Goal: Task Accomplishment & Management: Manage account settings

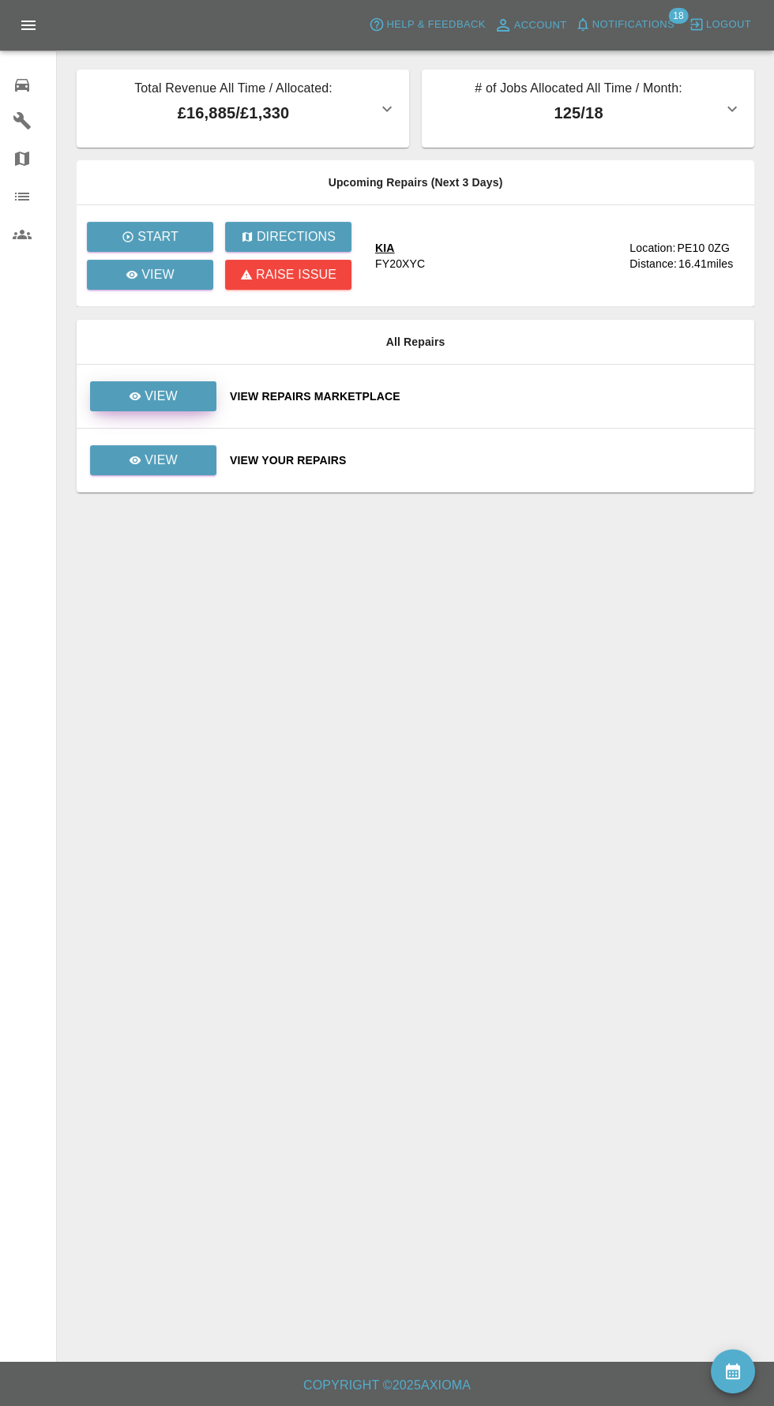
click at [193, 384] on link "View" at bounding box center [153, 396] width 126 height 30
click at [167, 472] on link "View" at bounding box center [153, 460] width 126 height 30
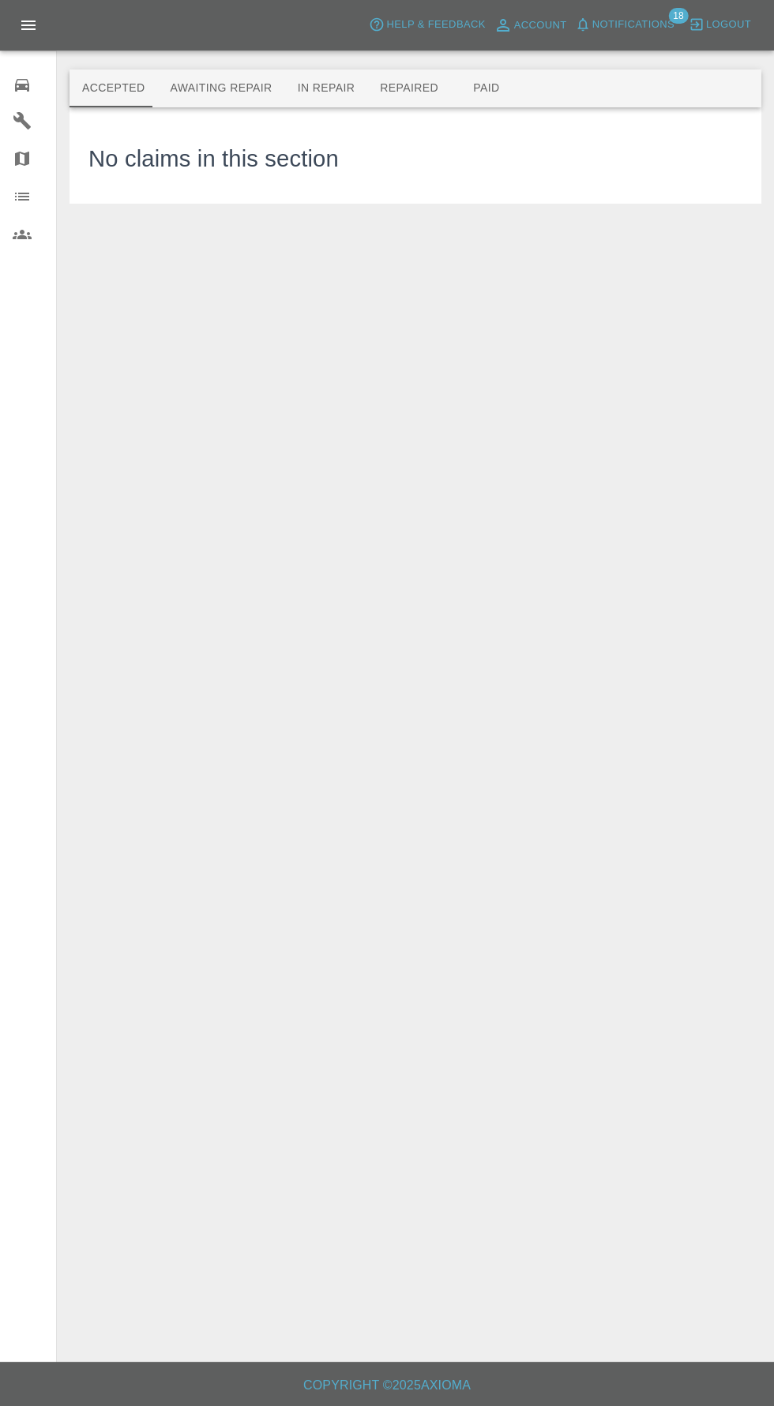
click at [219, 88] on button "Awaiting Repair" at bounding box center [220, 88] width 127 height 38
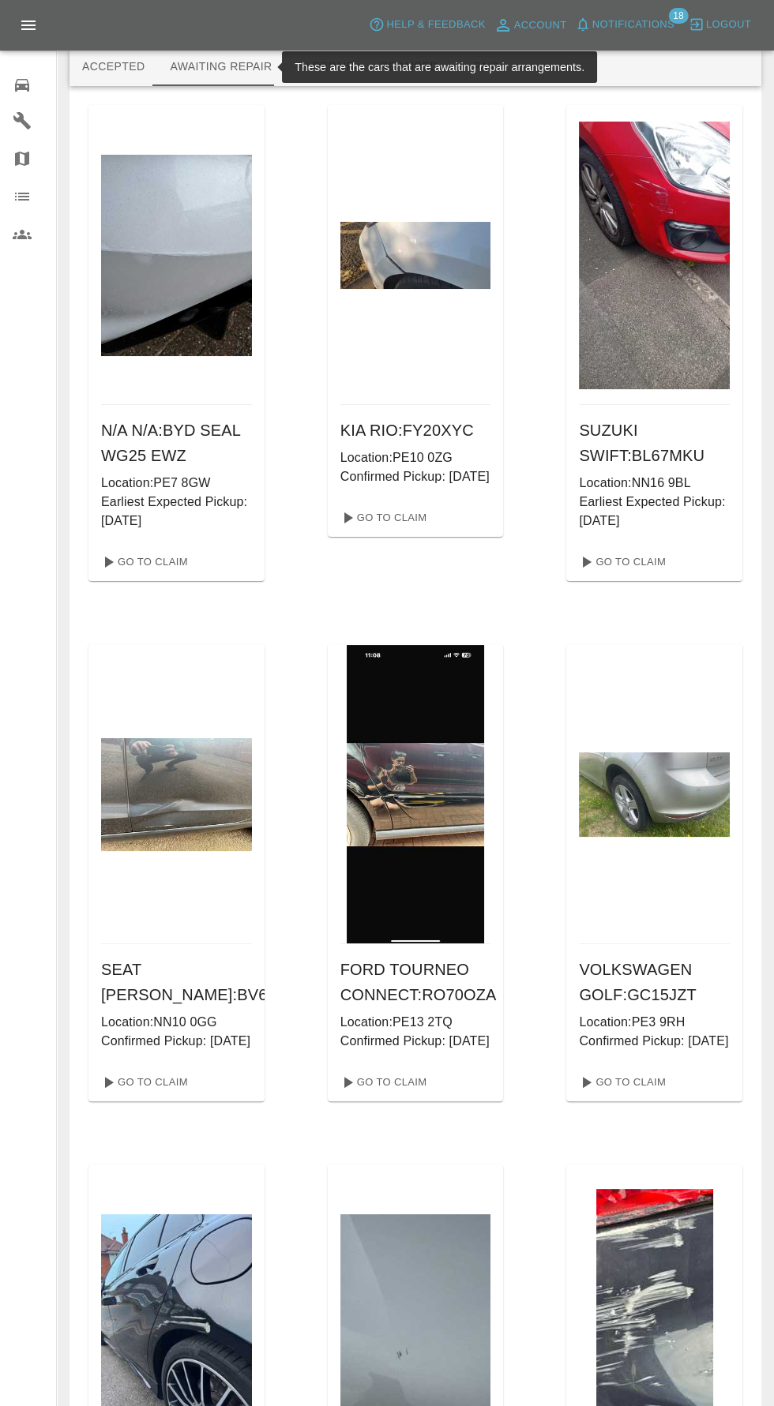
scroll to position [23, 0]
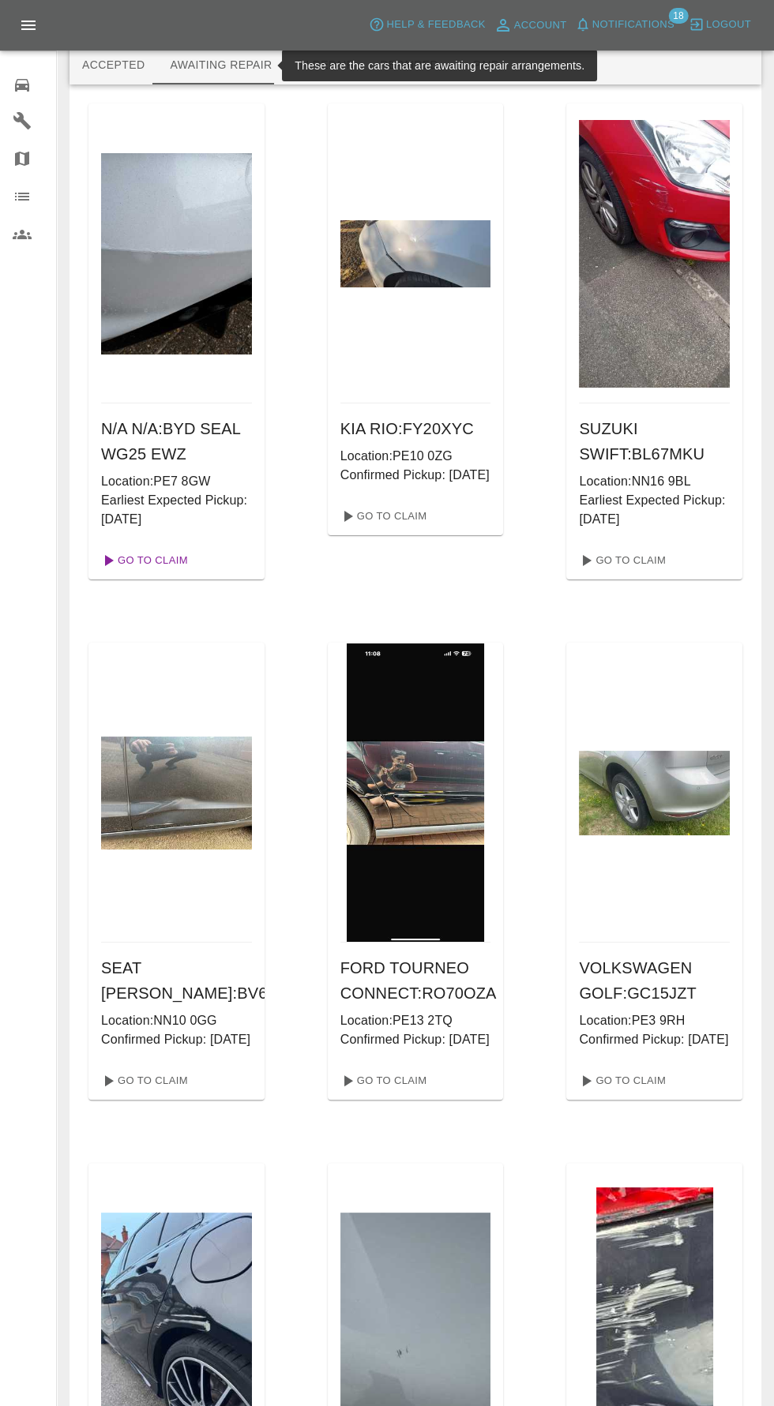
click at [175, 551] on link "Go To Claim" at bounding box center [143, 560] width 97 height 25
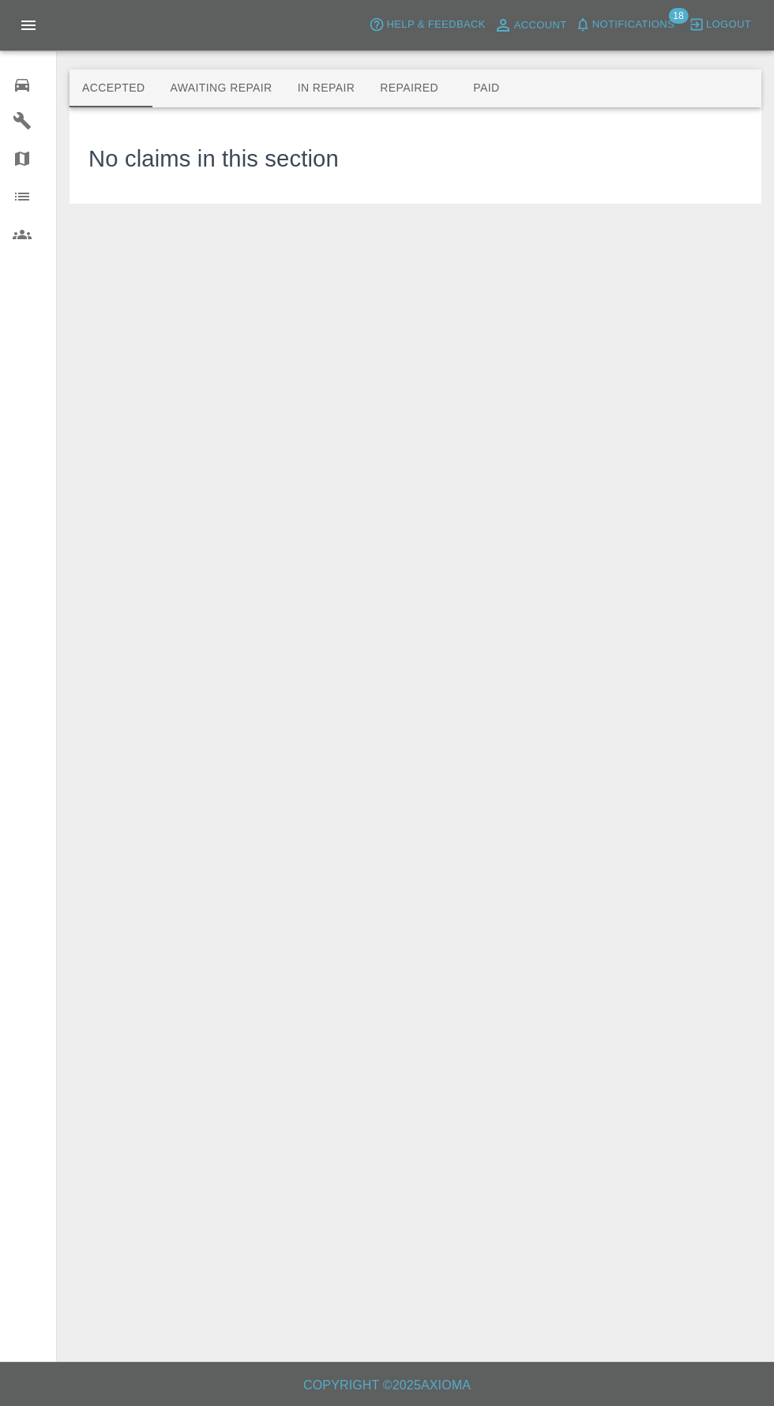
click at [181, 101] on button "Awaiting Repair" at bounding box center [220, 88] width 127 height 38
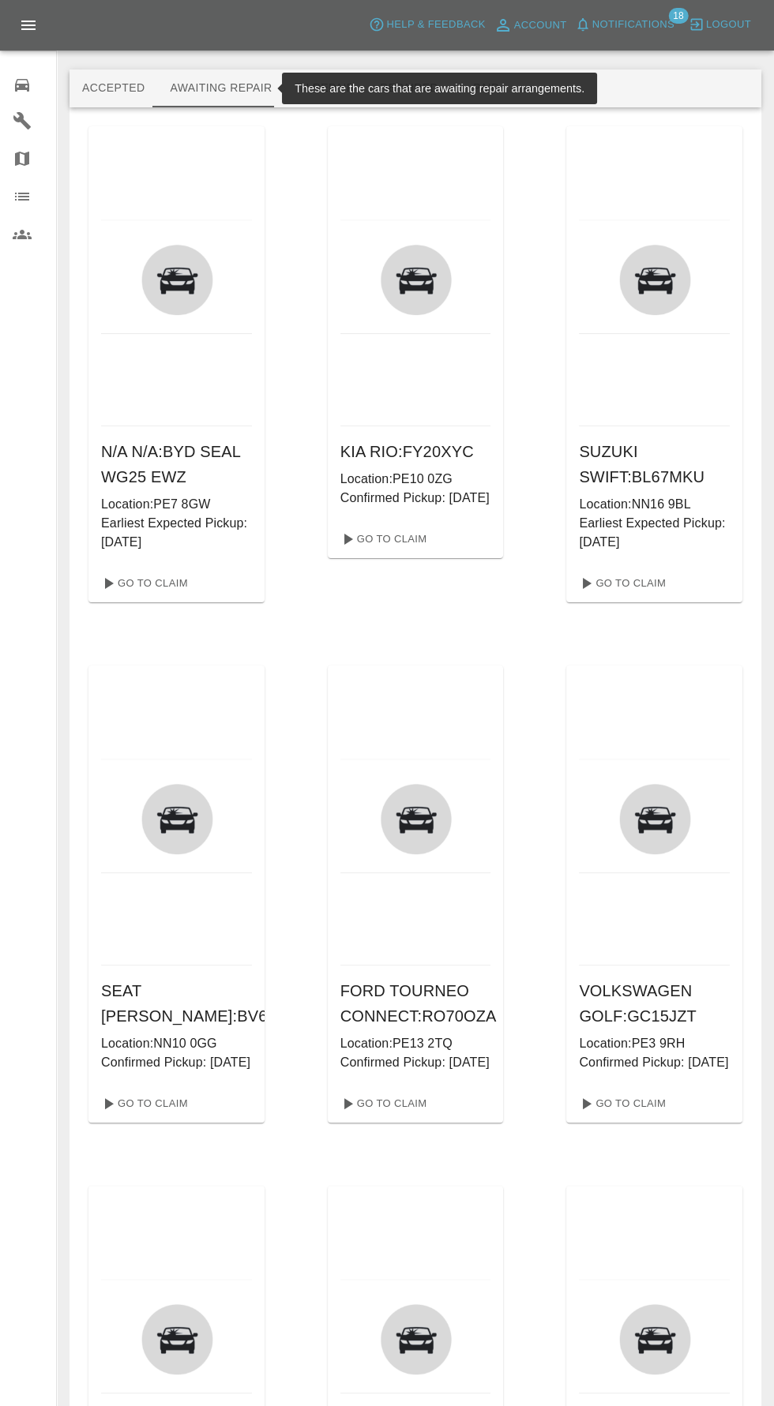
click at [210, 90] on button "Awaiting Repair" at bounding box center [220, 88] width 127 height 38
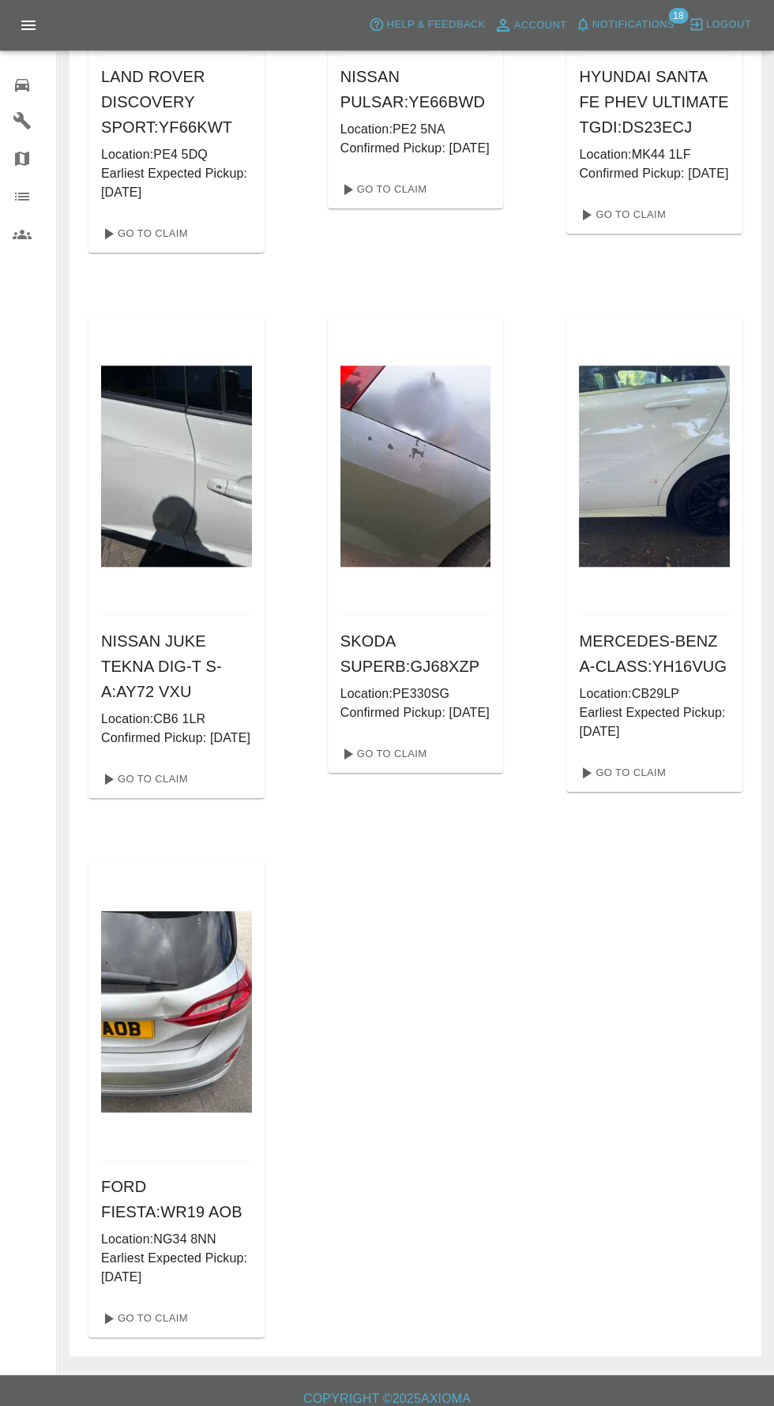
scroll to position [1998, 0]
